Goal: Task Accomplishment & Management: Manage account settings

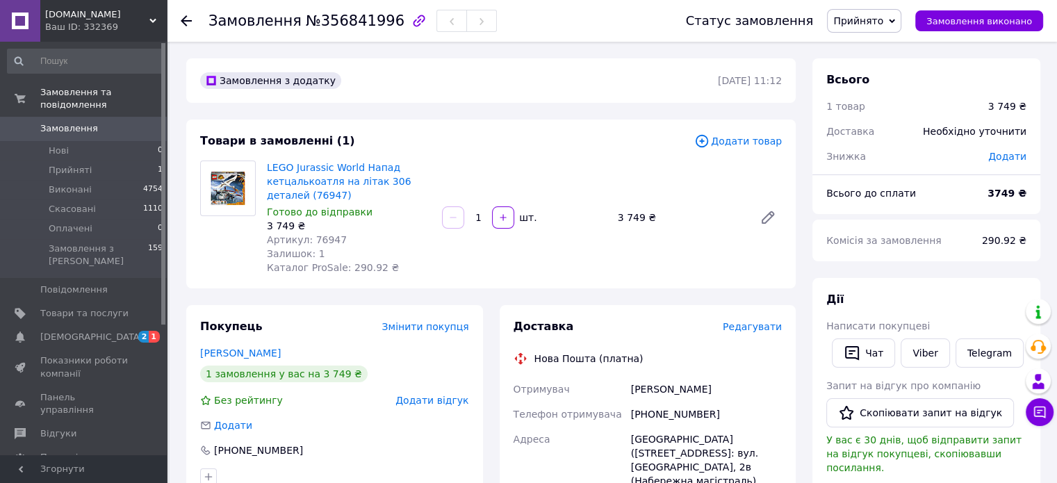
click at [920, 321] on div "Написати покупцеві" at bounding box center [927, 326] width 200 height 14
click at [920, 346] on link "Viber" at bounding box center [925, 353] width 49 height 29
click at [670, 412] on div "[PHONE_NUMBER]" at bounding box center [706, 414] width 156 height 25
copy div "380639883688"
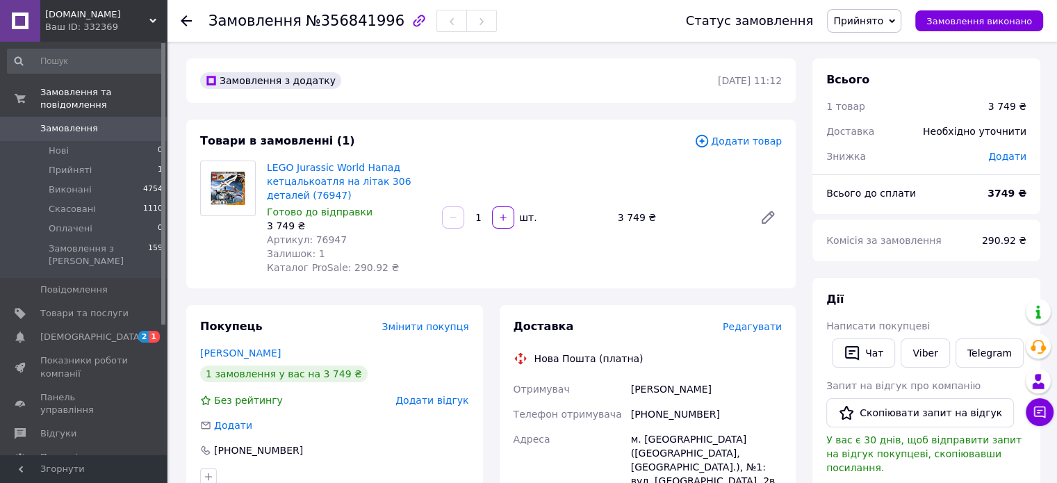
click at [644, 387] on div "[PERSON_NAME]" at bounding box center [706, 389] width 156 height 25
copy div "[PERSON_NAME]"
click at [644, 387] on div "[PERSON_NAME]" at bounding box center [706, 389] width 156 height 25
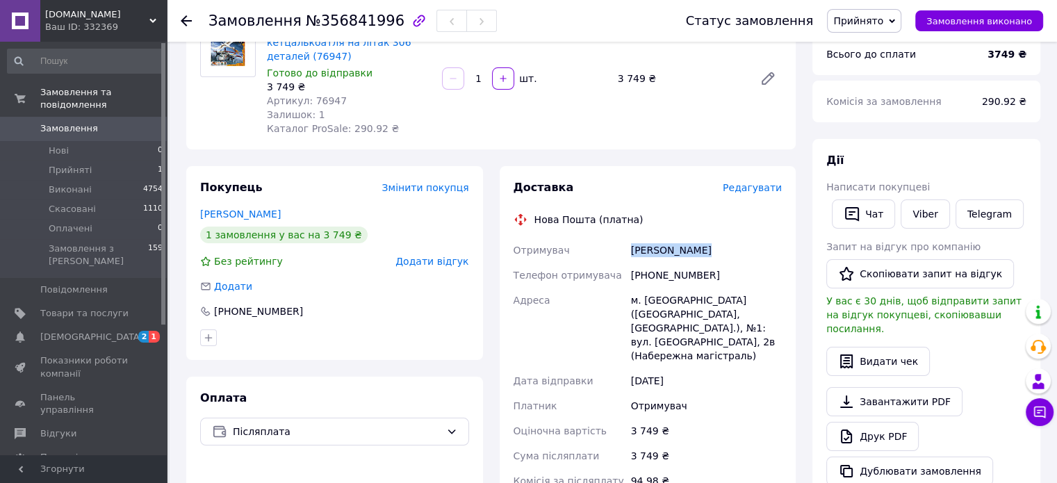
scroll to position [417, 0]
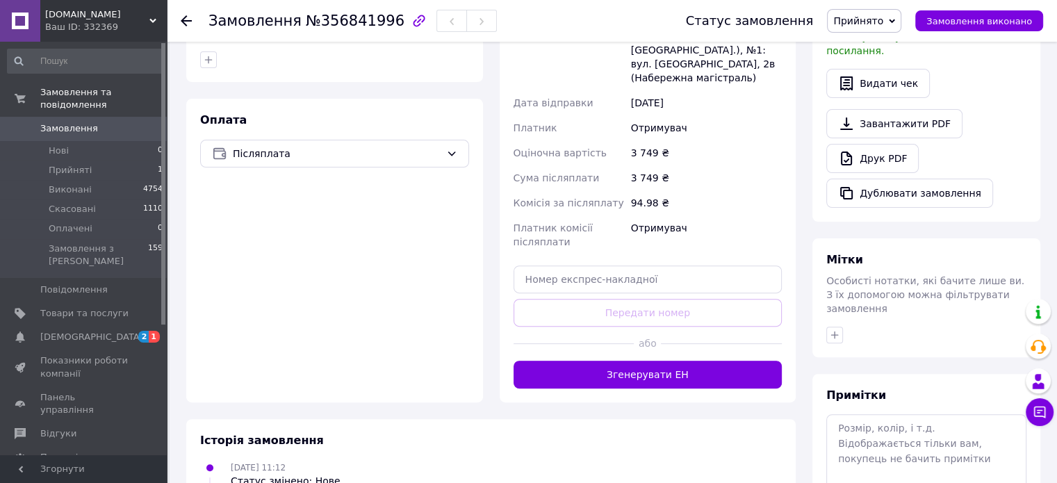
click at [598, 250] on div "Доставка Редагувати Нова Пошта (платна) Отримувач [PERSON_NAME] Телефон отримув…" at bounding box center [648, 145] width 269 height 487
click at [595, 272] on input "text" at bounding box center [648, 280] width 269 height 28
paste input "20451225144741"
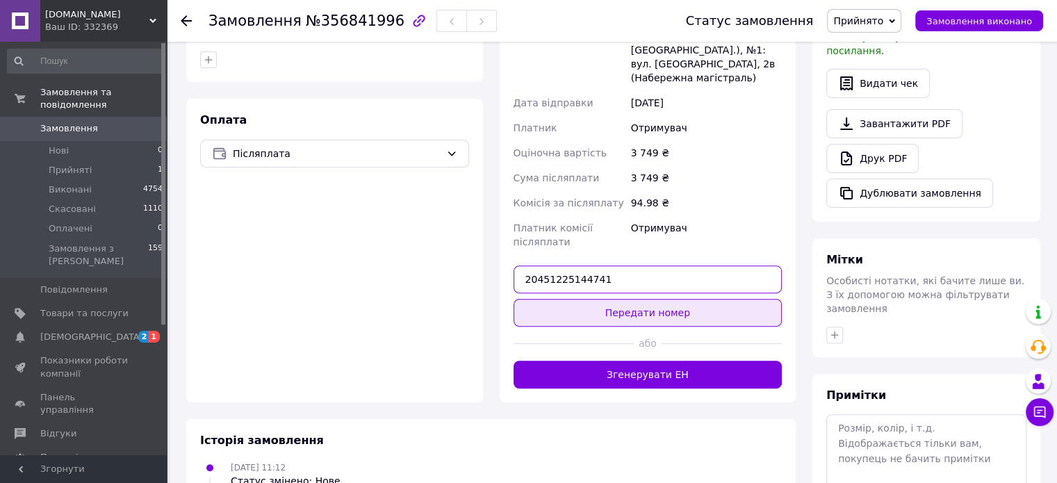
type input "20451225144741"
click at [649, 304] on button "Передати номер" at bounding box center [648, 313] width 269 height 28
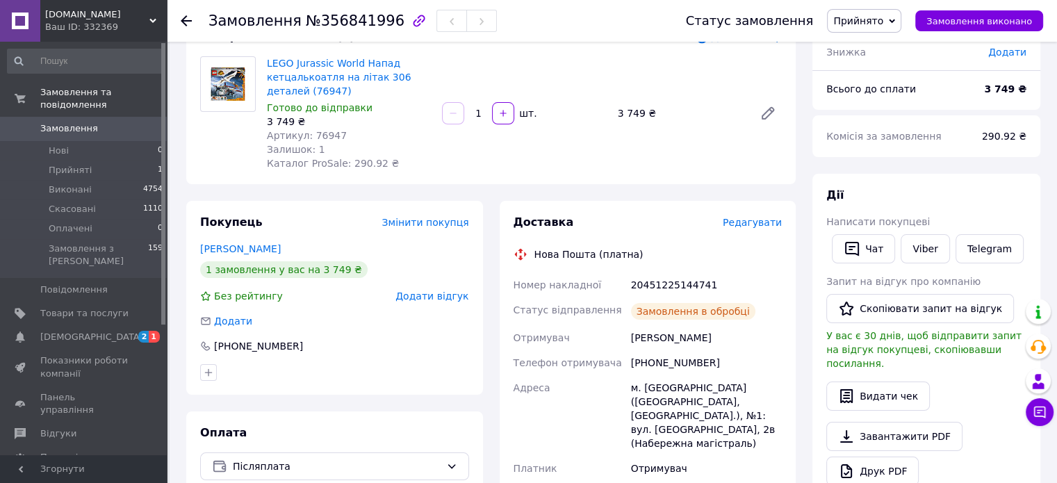
scroll to position [0, 0]
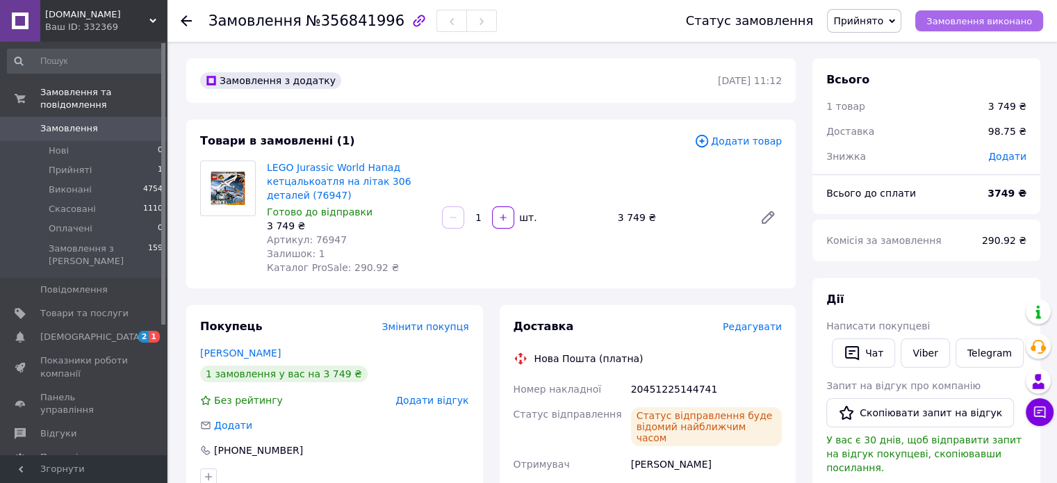
click at [978, 17] on span "Замовлення виконано" at bounding box center [980, 21] width 106 height 10
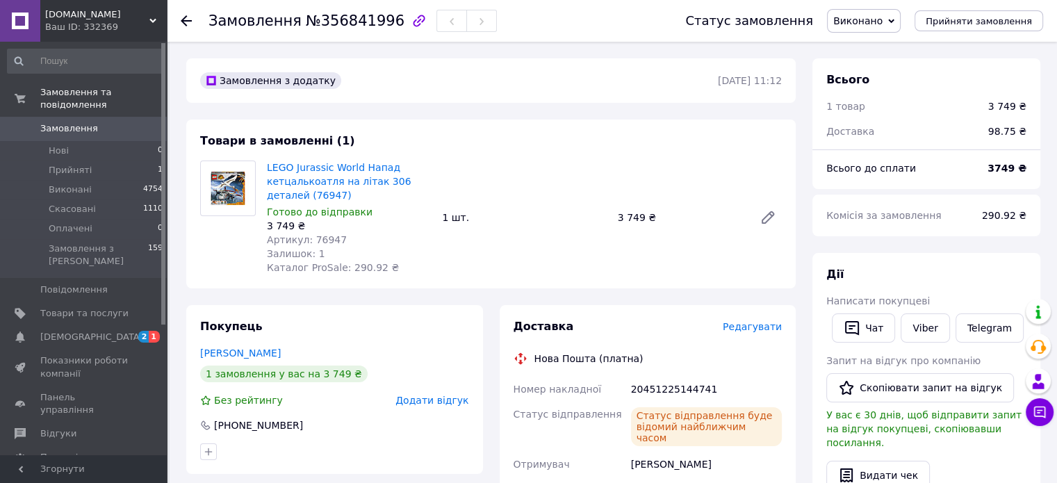
click at [325, 235] on span "Артикул: 76947" at bounding box center [307, 239] width 80 height 11
copy span "76947"
click at [325, 235] on span "Артикул: 76947" at bounding box center [307, 239] width 80 height 11
copy span "76947"
